Goal: Information Seeking & Learning: Learn about a topic

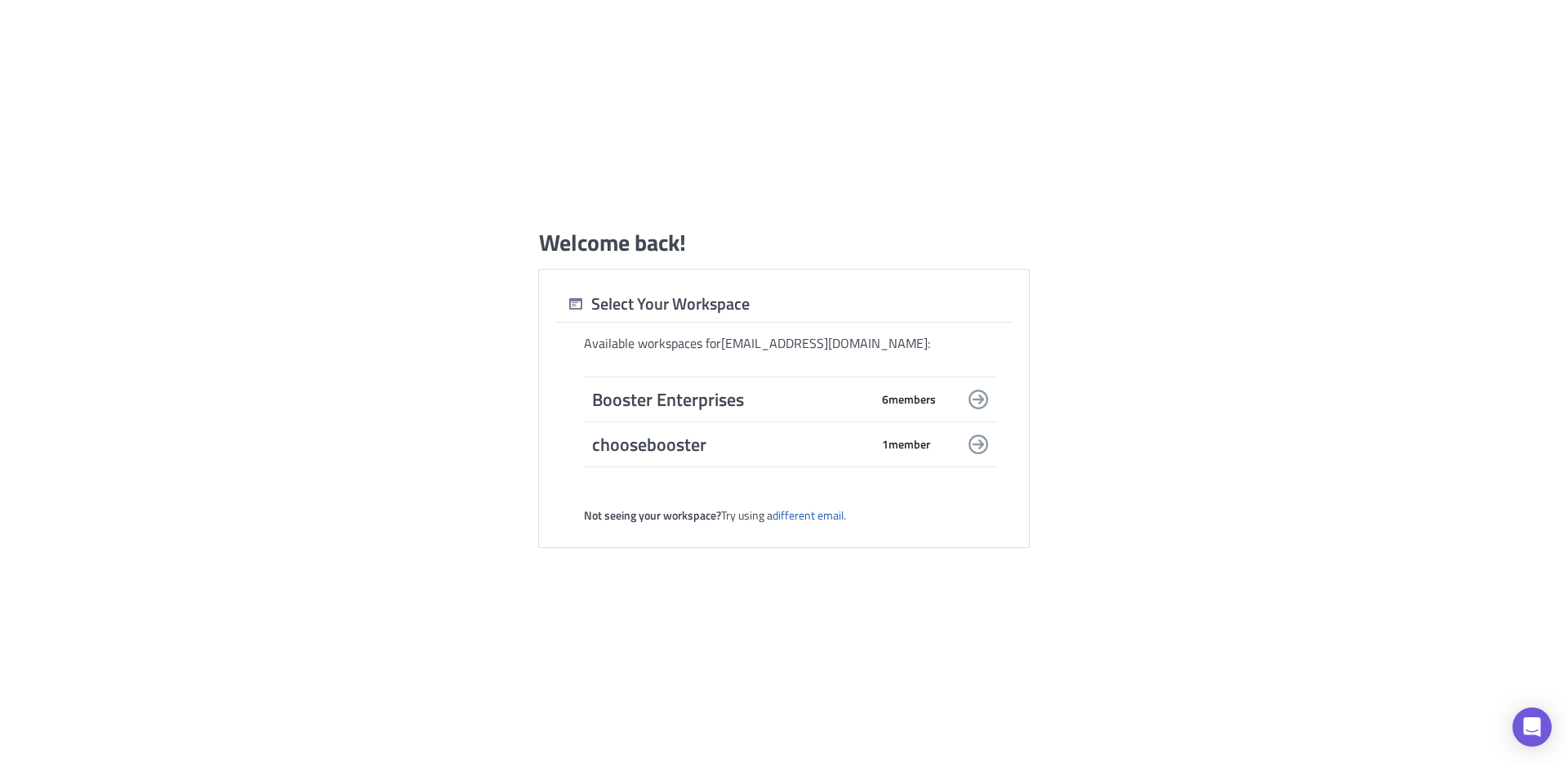
click at [776, 396] on span "Booster Enterprises" at bounding box center [730, 399] width 277 height 23
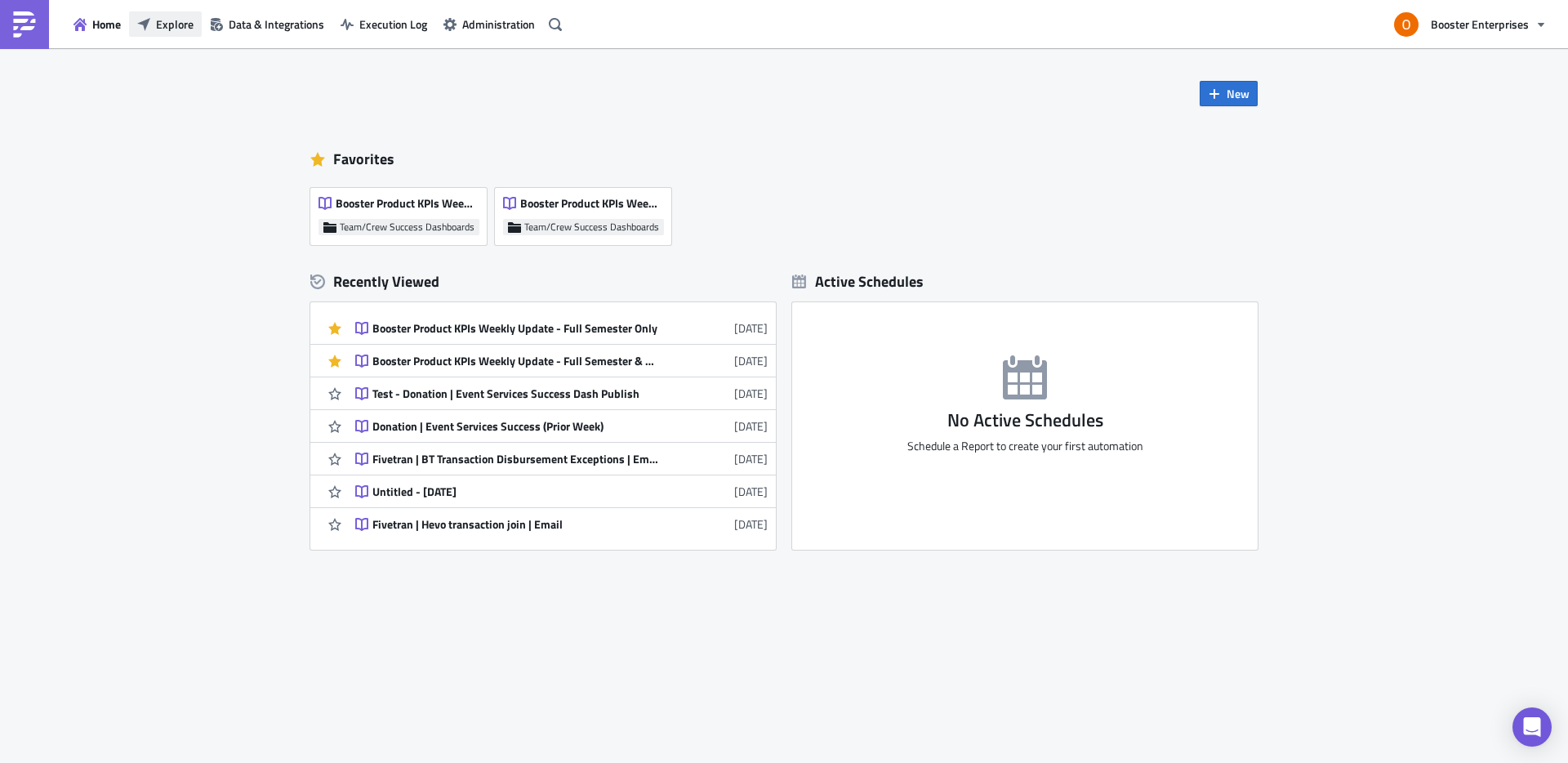
click at [173, 22] on span "Explore" at bounding box center [175, 24] width 37 height 17
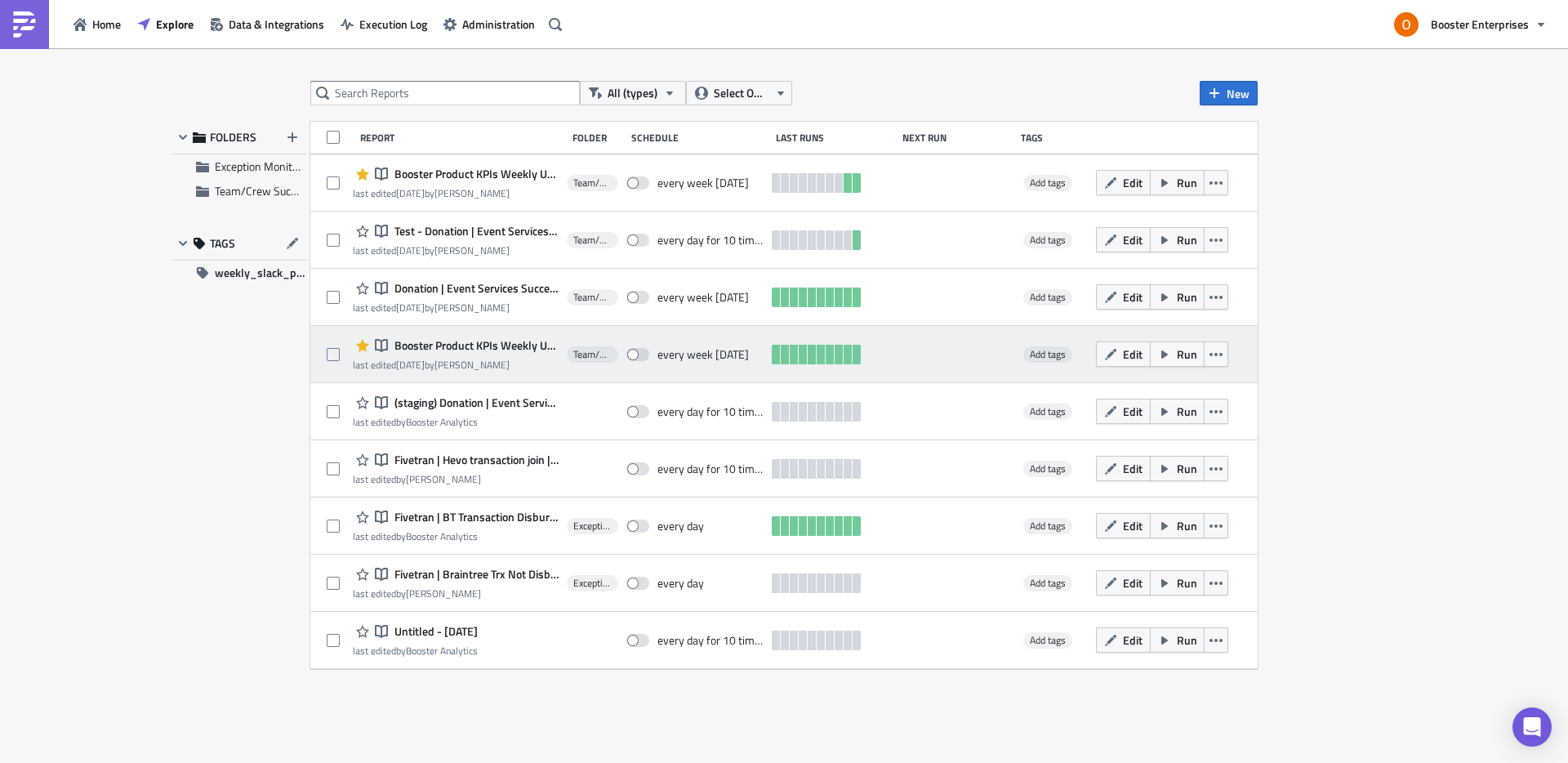
click at [467, 345] on span "Booster Product KPIs Weekly Update - Full Semester & Weekly Cut" at bounding box center [474, 345] width 168 height 15
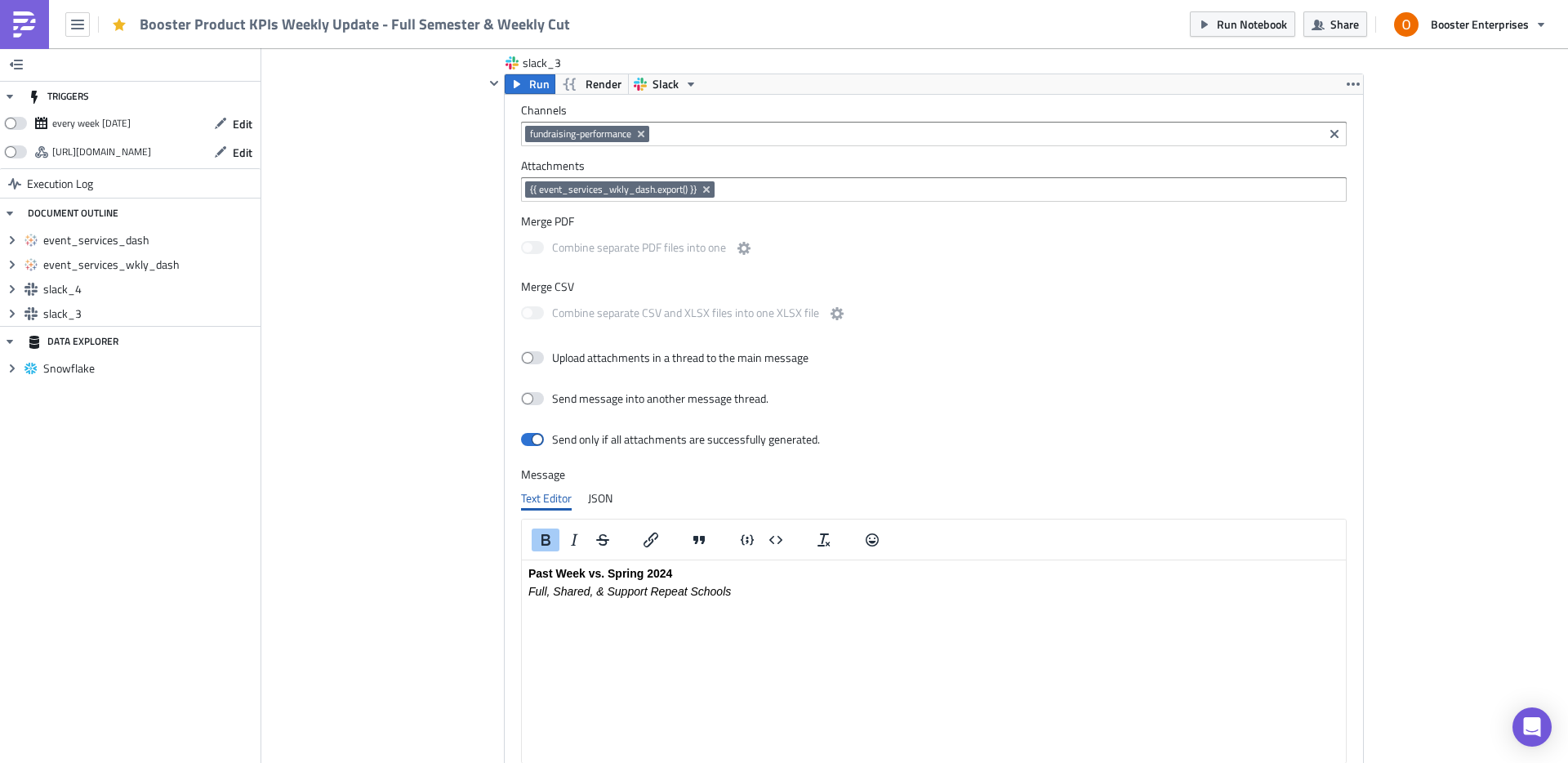
scroll to position [1999, 0]
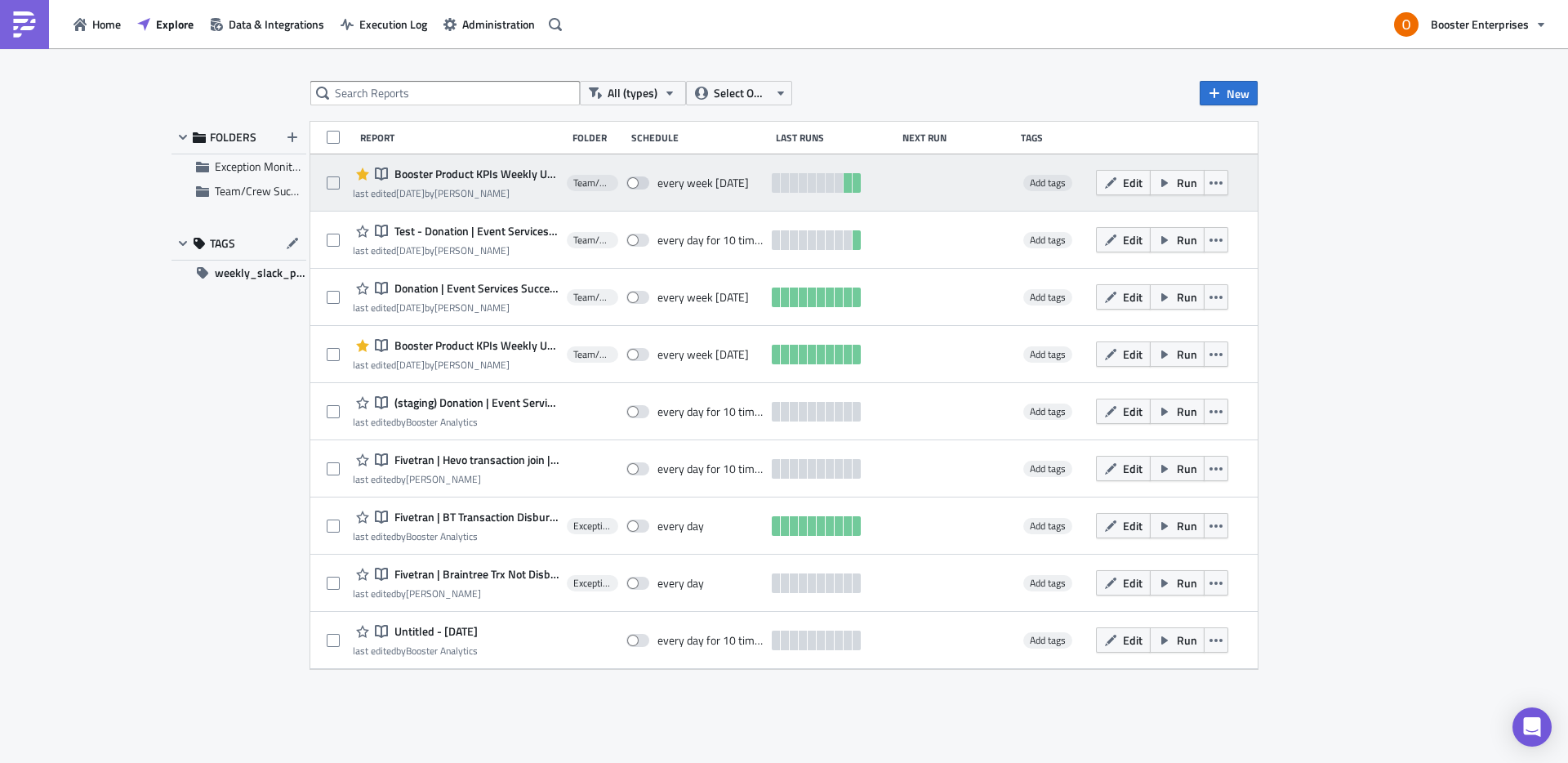
click at [481, 173] on span "Booster Product KPIs Weekly Update - Full Semester Only" at bounding box center [474, 174] width 168 height 15
click at [427, 178] on span "Booster Product KPIs Weekly Update - Full Semester Only" at bounding box center [474, 174] width 168 height 15
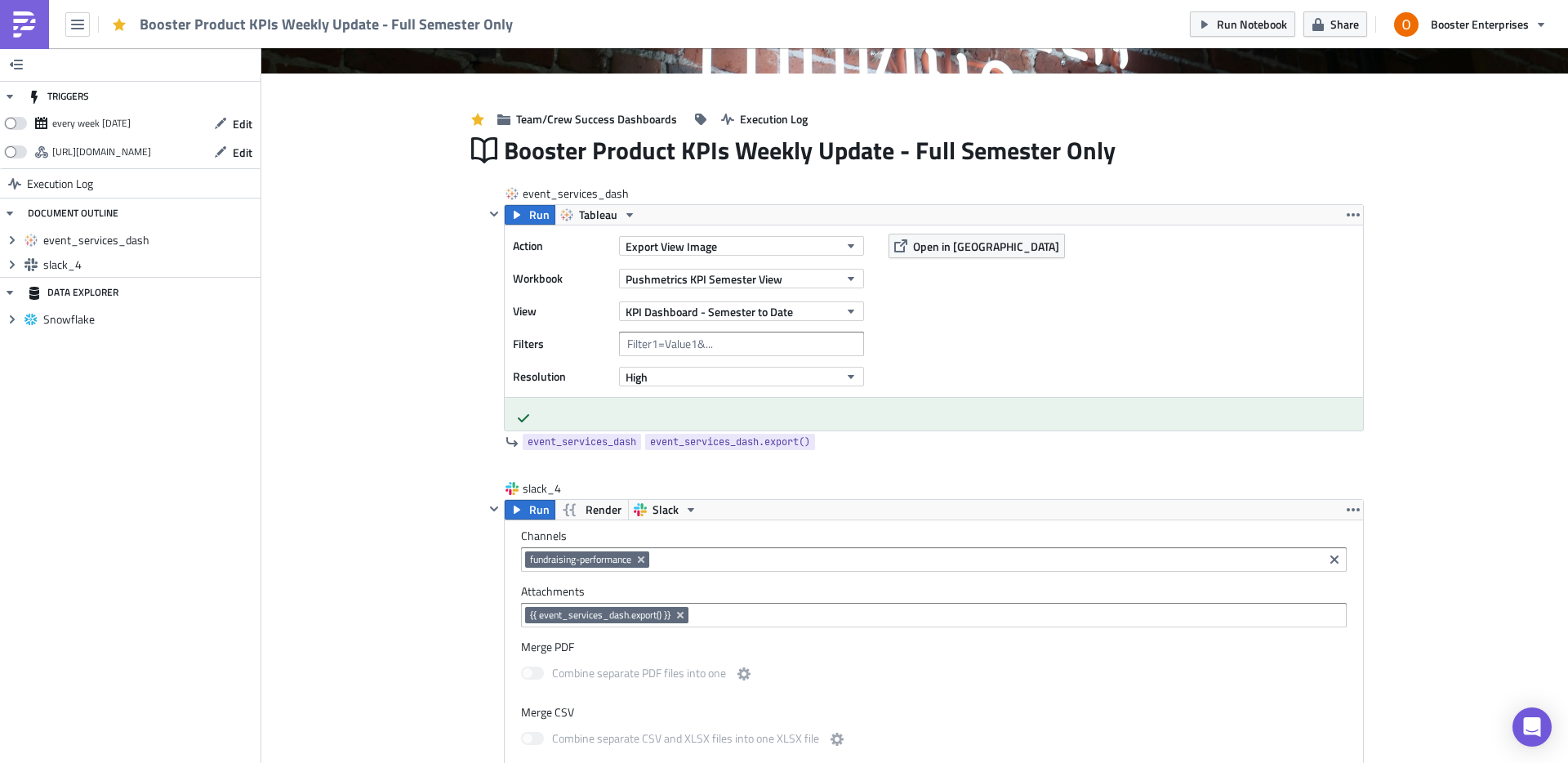
scroll to position [224, 0]
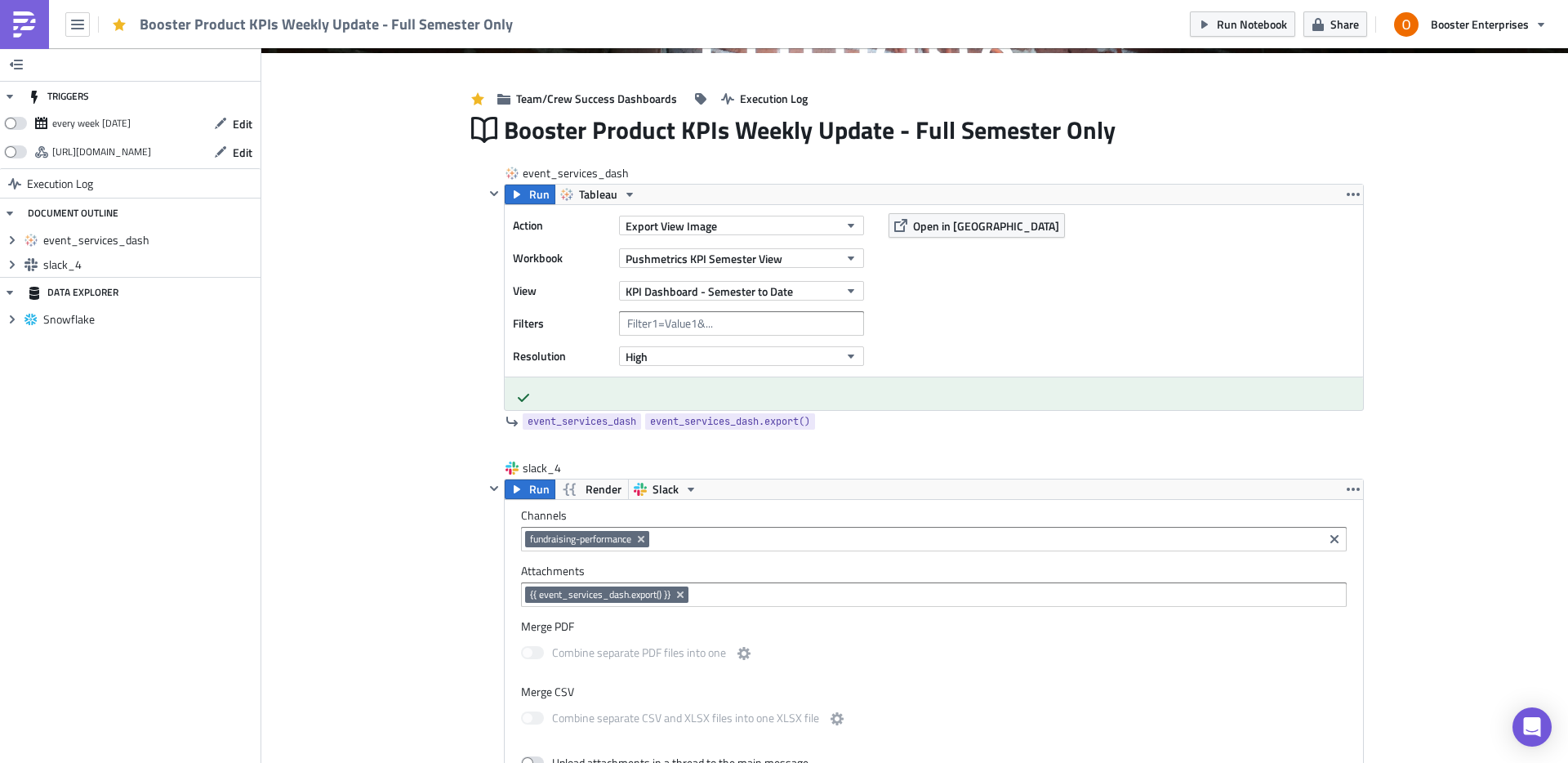
click at [406, 281] on div "Cover Image Team/Crew Success Dashboards Execution Log Booster Product KPIs Wee…" at bounding box center [915, 616] width 1307 height 1583
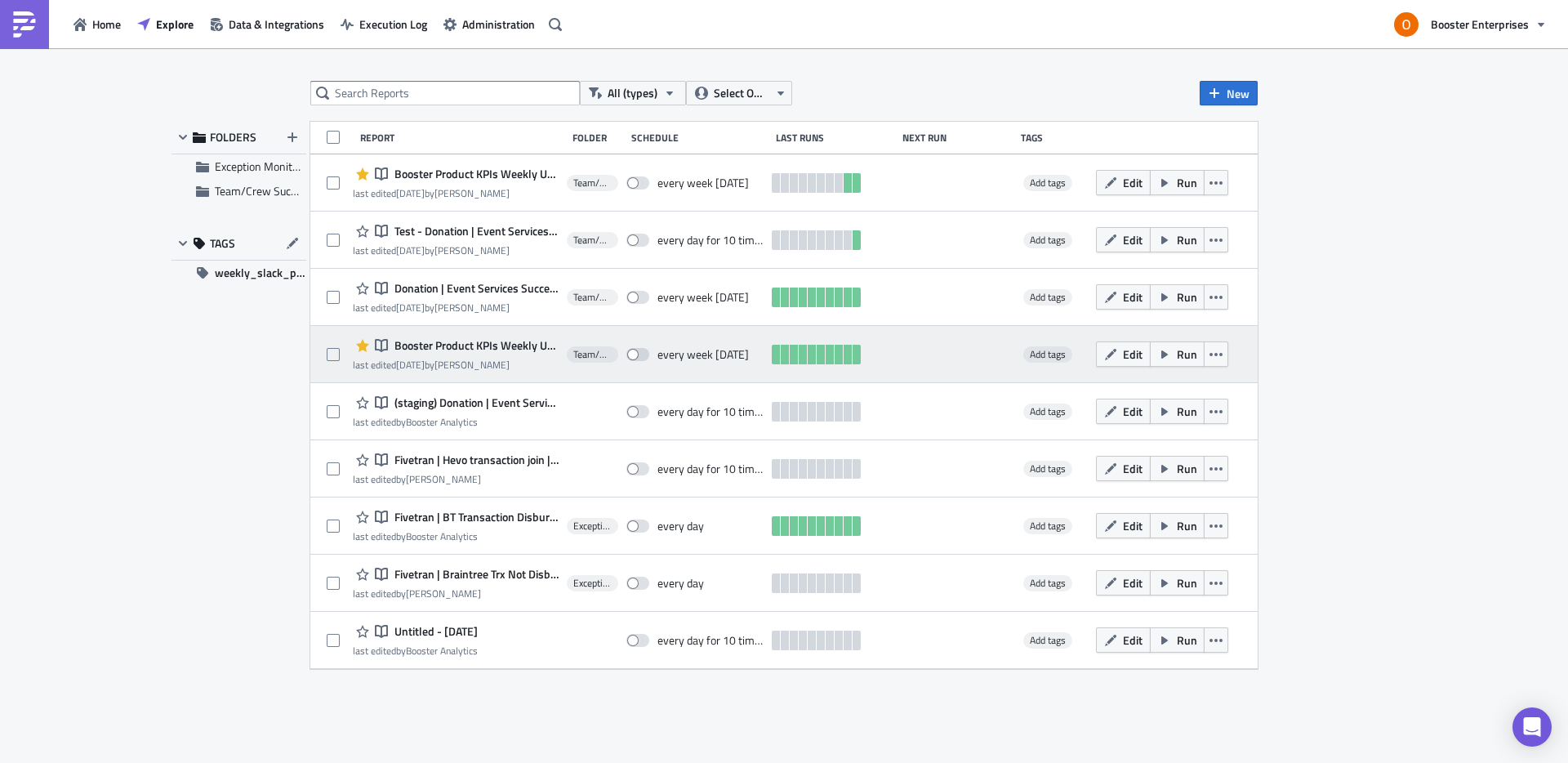
click at [485, 343] on span "Booster Product KPIs Weekly Update - Full Semester & Weekly Cut" at bounding box center [474, 345] width 168 height 15
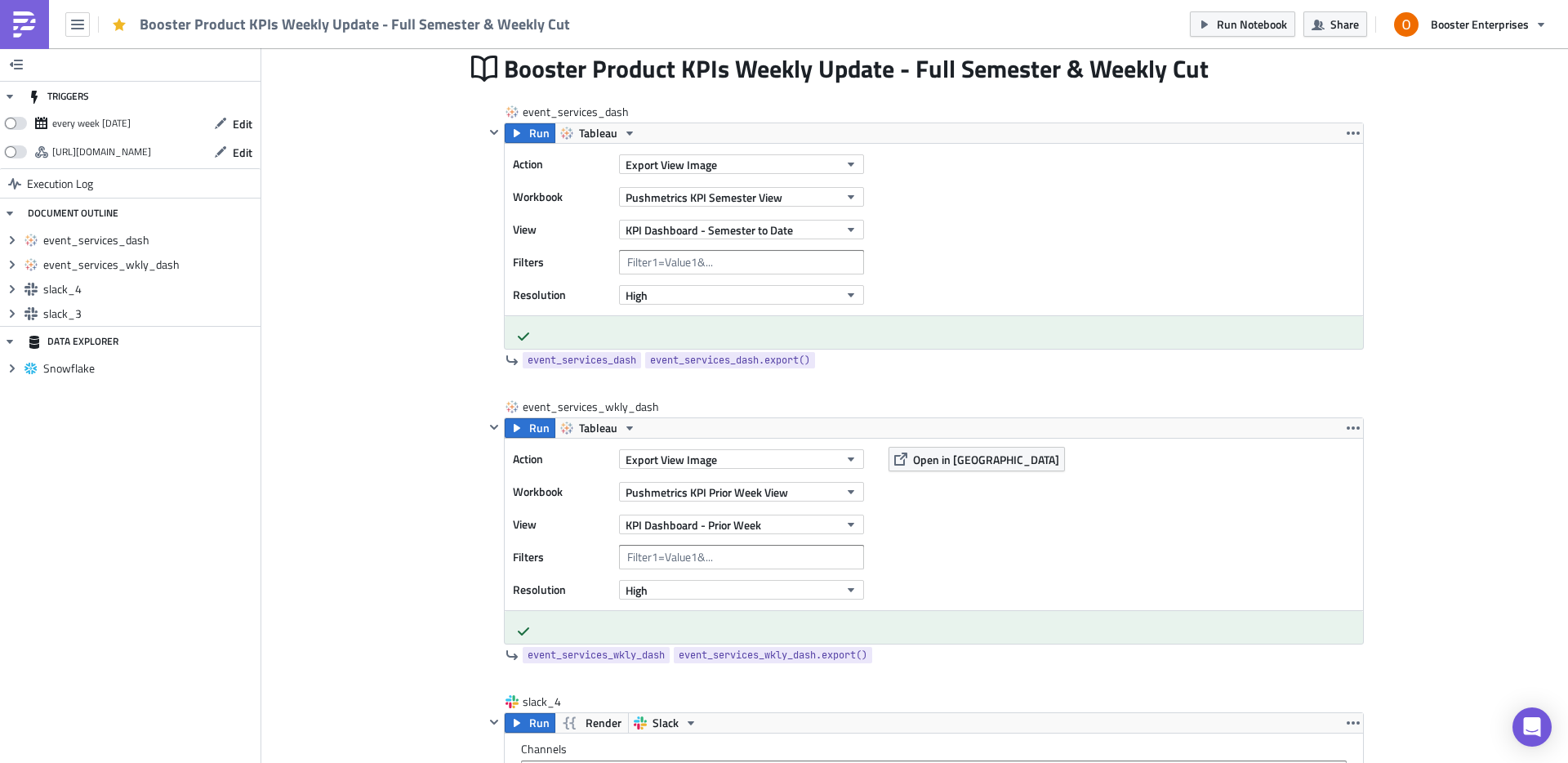
scroll to position [306, 0]
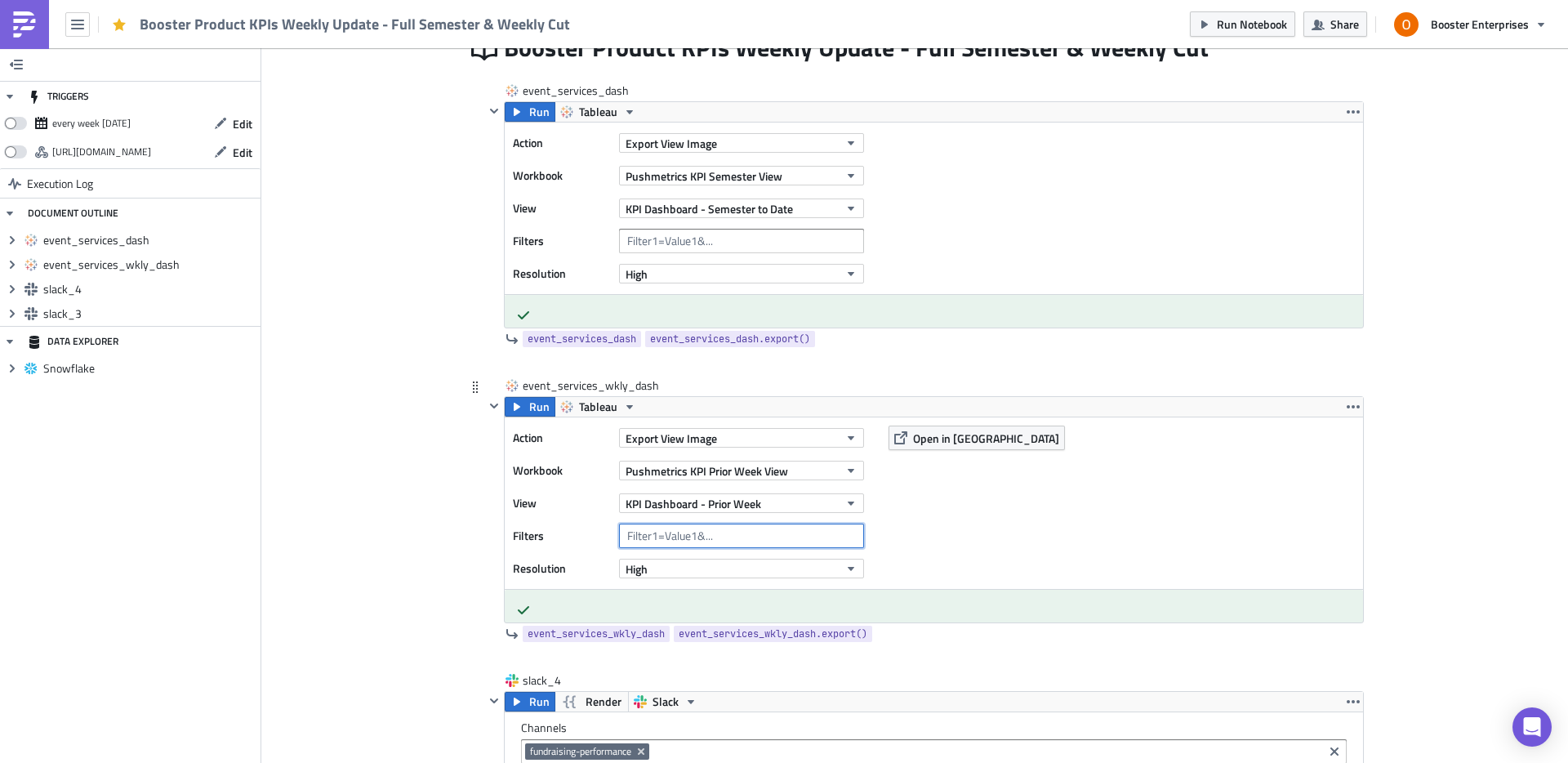
click at [726, 530] on input "text" at bounding box center [741, 535] width 245 height 25
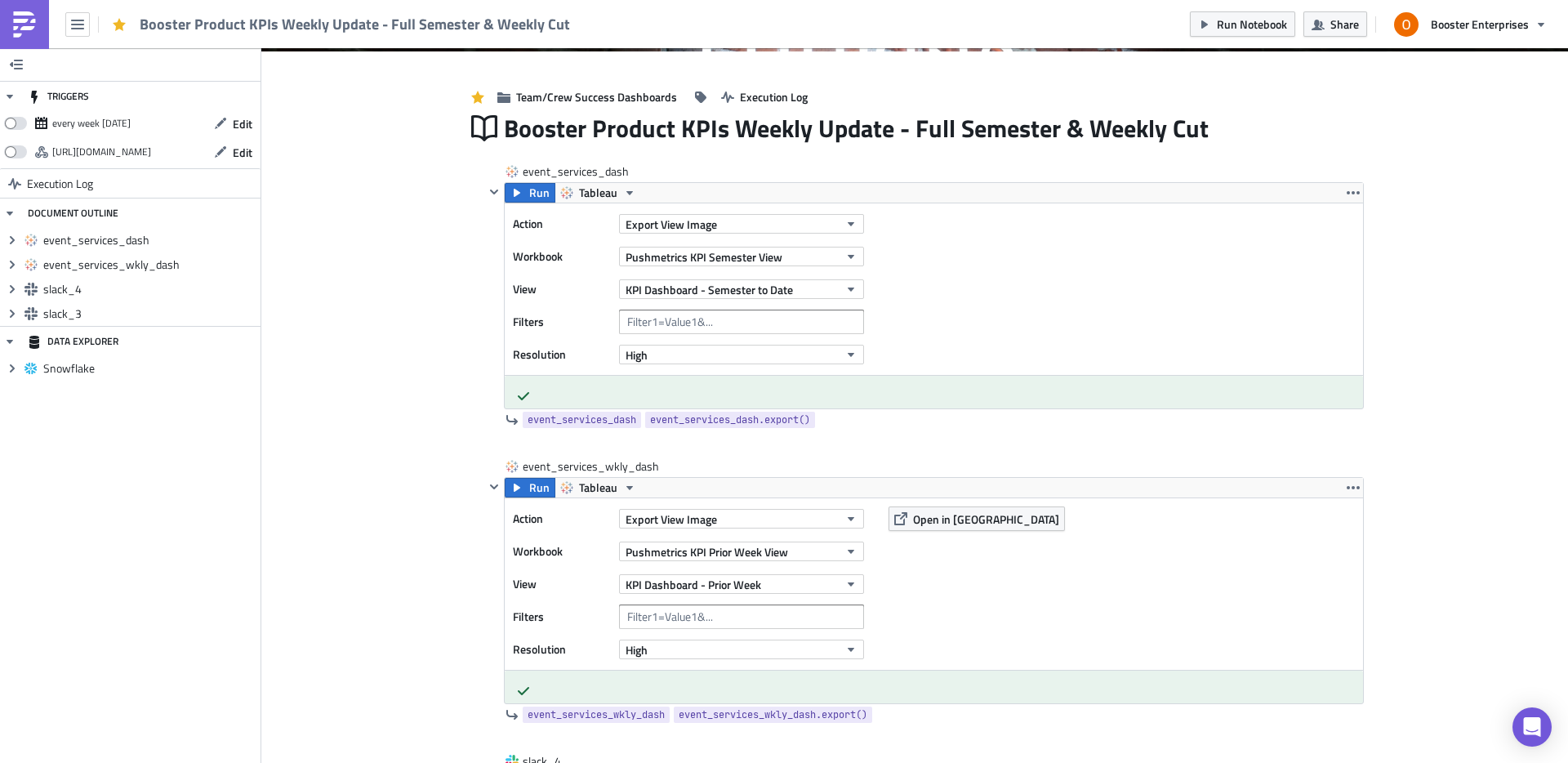
scroll to position [215, 0]
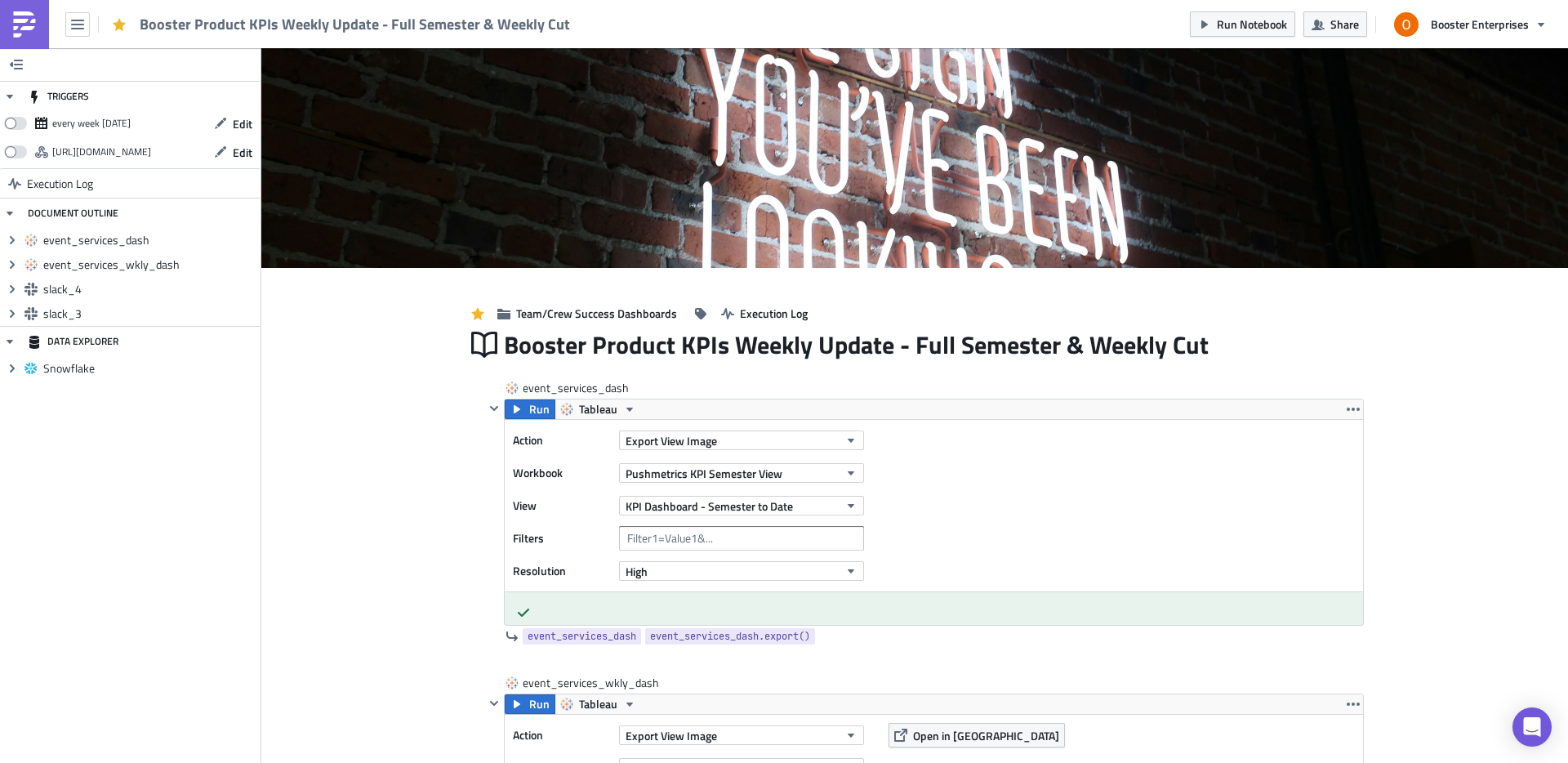
scroll to position [0, 0]
